Goal: Obtain resource: Obtain resource

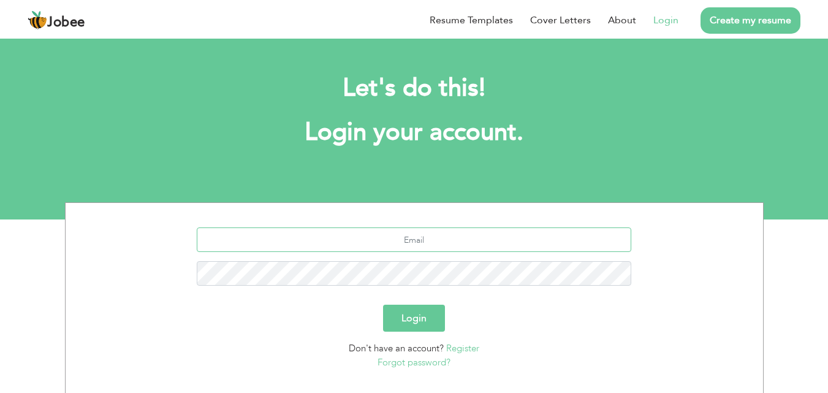
click at [409, 243] on input "text" at bounding box center [414, 239] width 434 height 25
type input "[EMAIL_ADDRESS][DOMAIN_NAME]"
type button "Login"
click at [383, 305] on button "Login" at bounding box center [414, 318] width 62 height 27
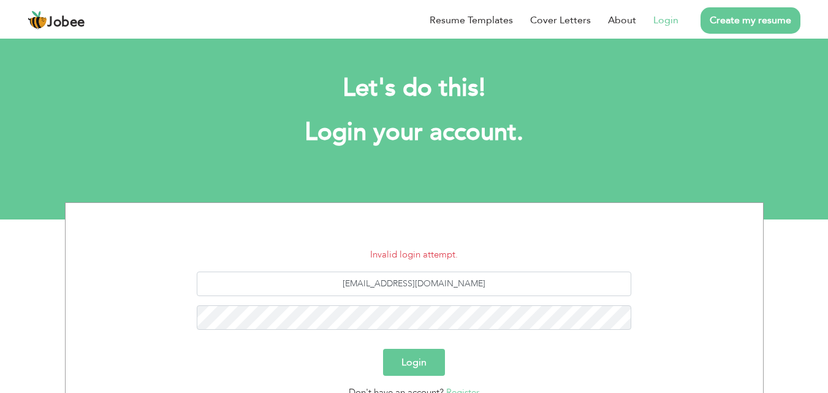
scroll to position [51, 0]
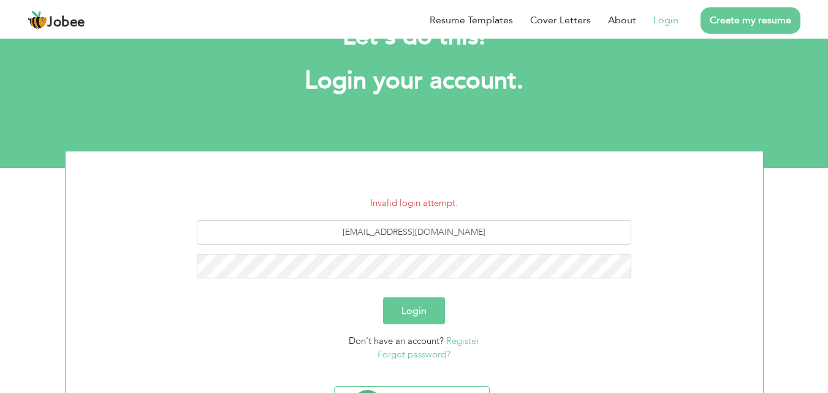
click at [399, 308] on button "Login" at bounding box center [414, 310] width 62 height 27
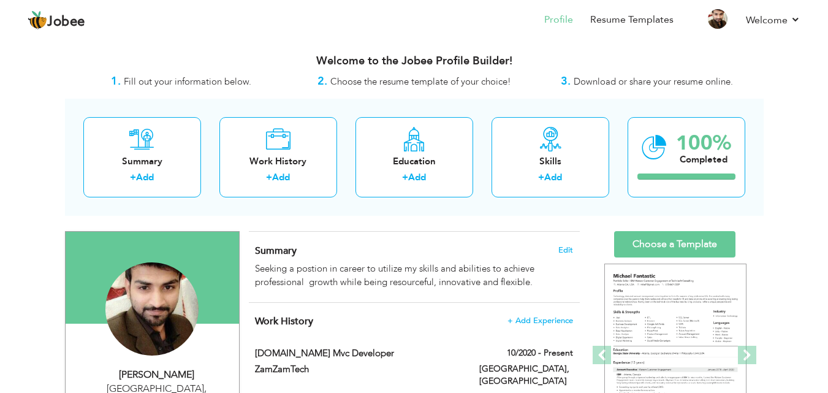
drag, startPoint x: 833, startPoint y: 80, endPoint x: 836, endPoint y: -53, distance: 133.0
click at [828, 0] on html "Jobee Profile Resume Templates Resume Templates Cover Letters About My Resume W…" at bounding box center [414, 196] width 828 height 393
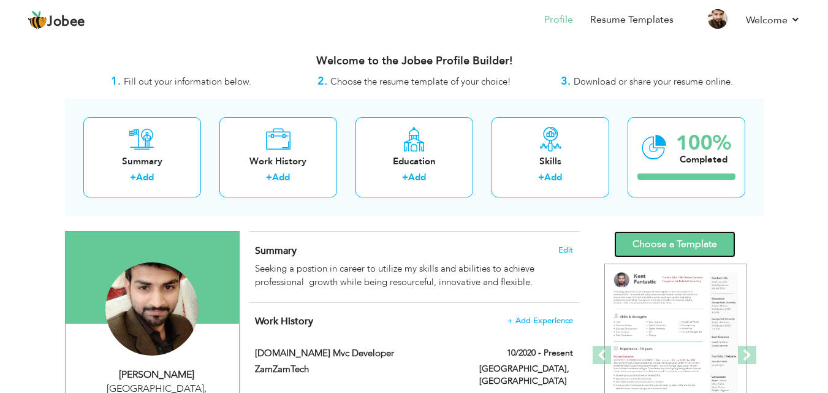
click at [665, 236] on link "Choose a Template" at bounding box center [674, 244] width 121 height 26
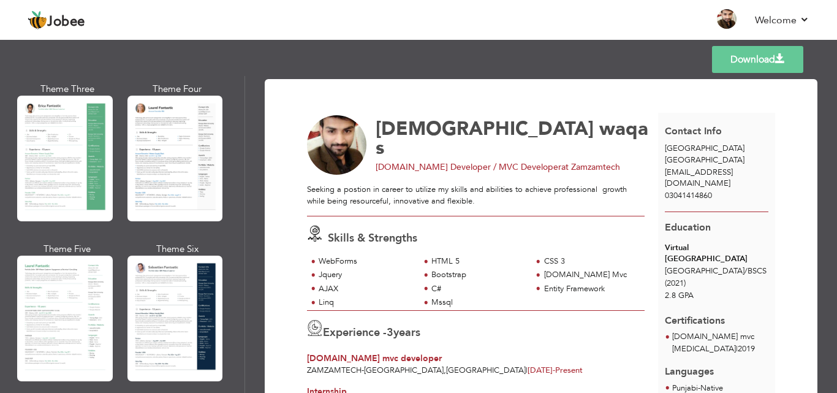
scroll to position [232, 0]
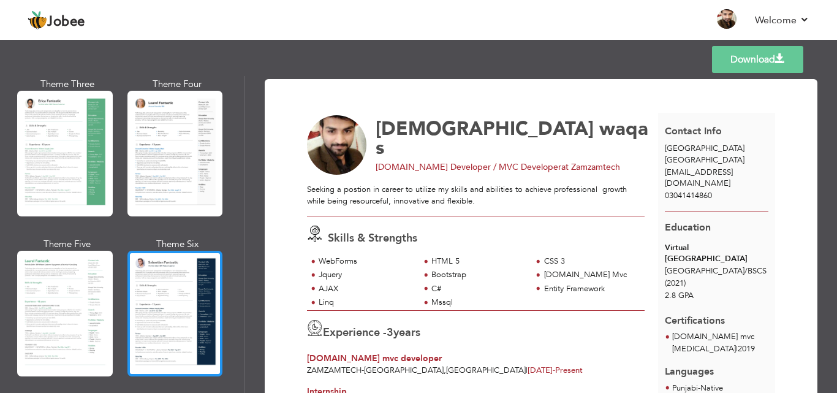
click at [200, 279] on div at bounding box center [175, 314] width 96 height 126
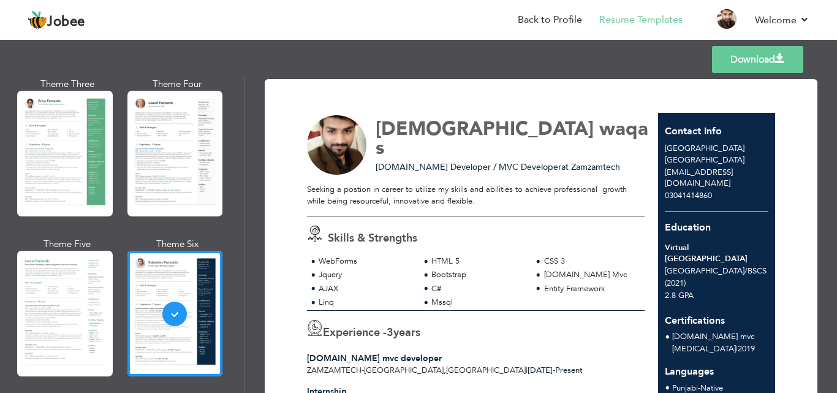
click at [746, 61] on link "Download" at bounding box center [757, 59] width 91 height 27
